Goal: Transaction & Acquisition: Purchase product/service

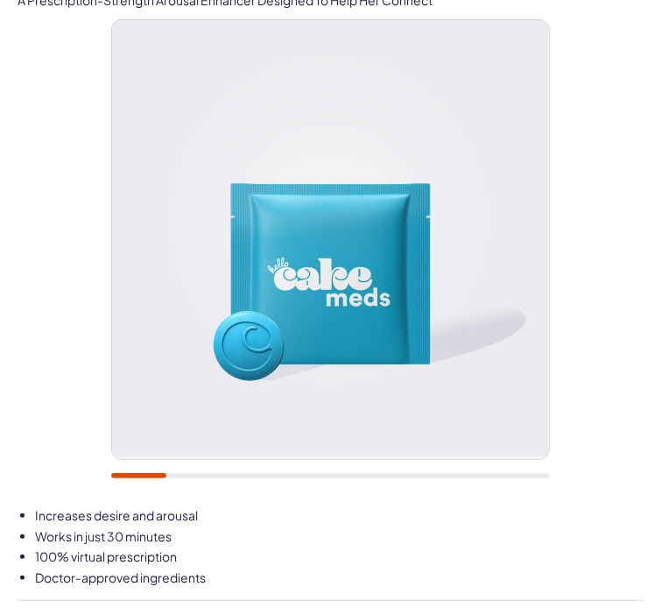
scroll to position [91, 0]
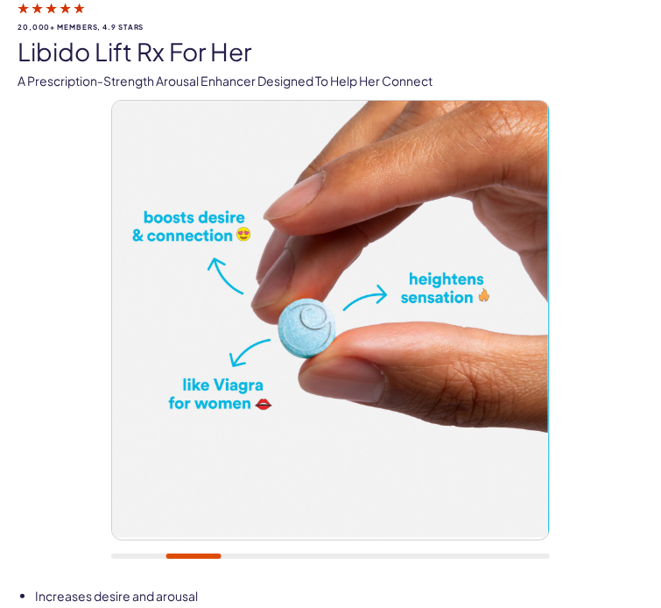
click at [273, 549] on div at bounding box center [330, 338] width 439 height 477
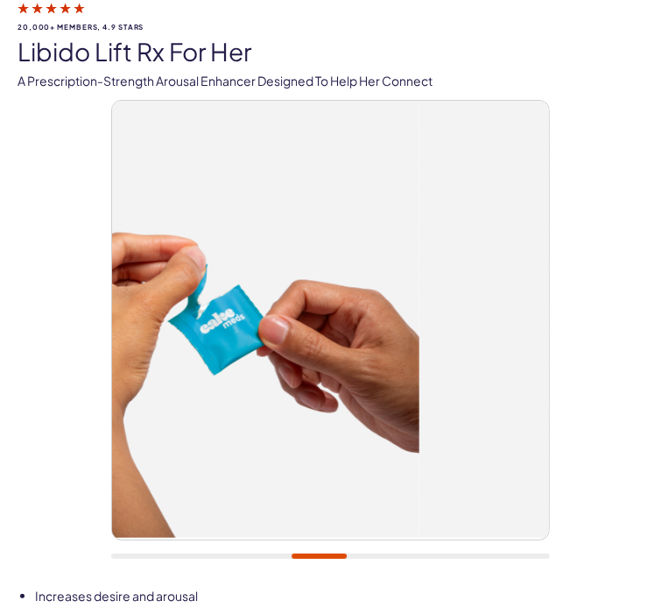
click at [319, 554] on div at bounding box center [330, 556] width 439 height 5
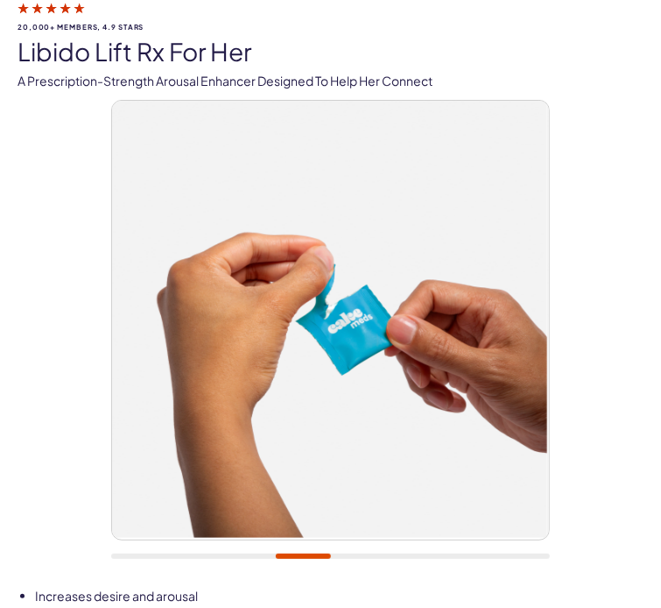
click at [414, 562] on div at bounding box center [330, 338] width 439 height 477
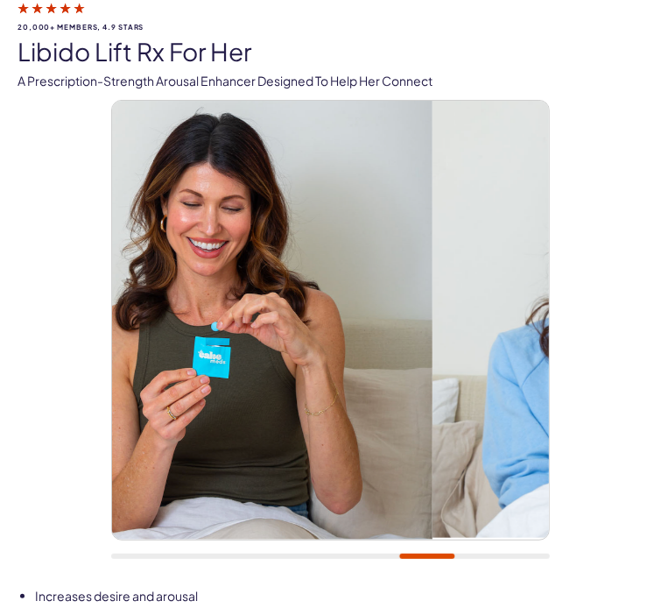
click at [428, 554] on div at bounding box center [330, 556] width 439 height 5
